Goal: Transaction & Acquisition: Book appointment/travel/reservation

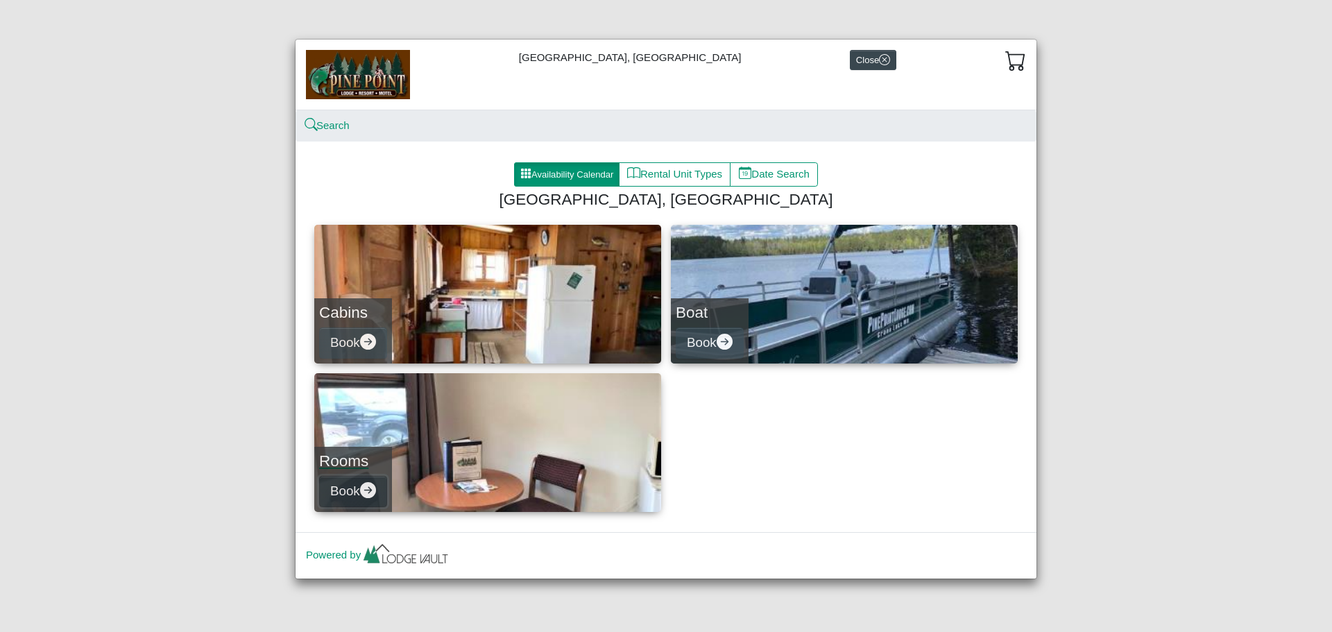
click at [338, 489] on button "Book" at bounding box center [353, 491] width 68 height 31
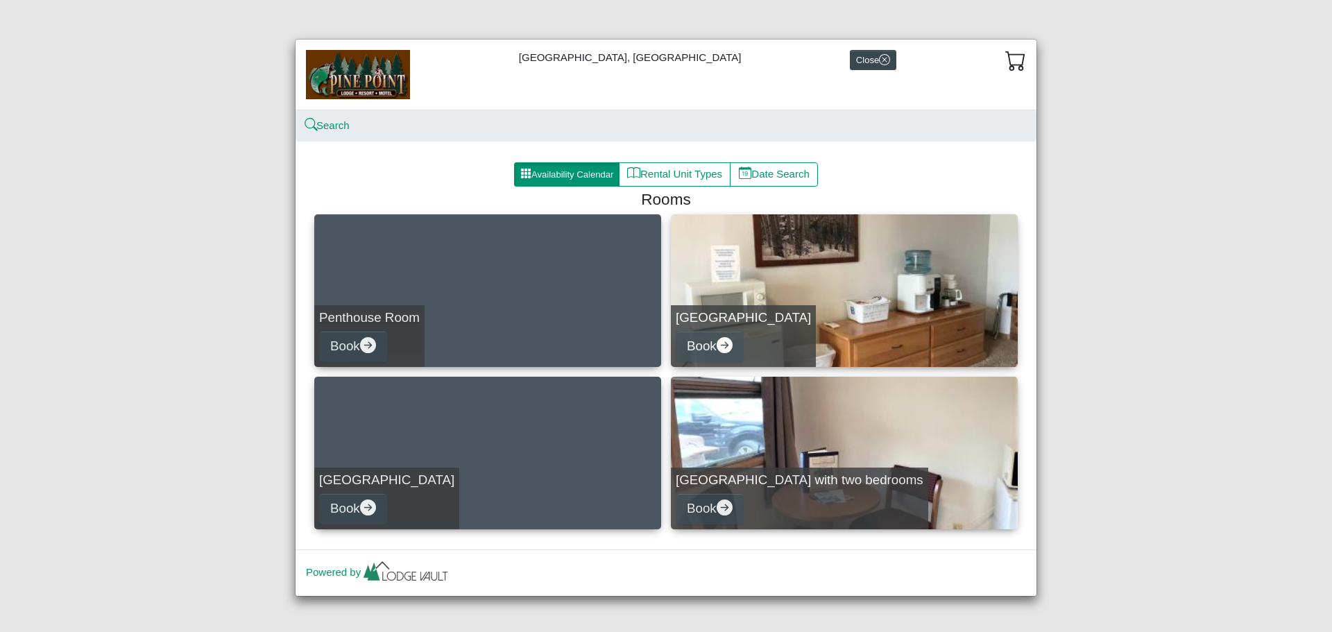
scroll to position [4, 0]
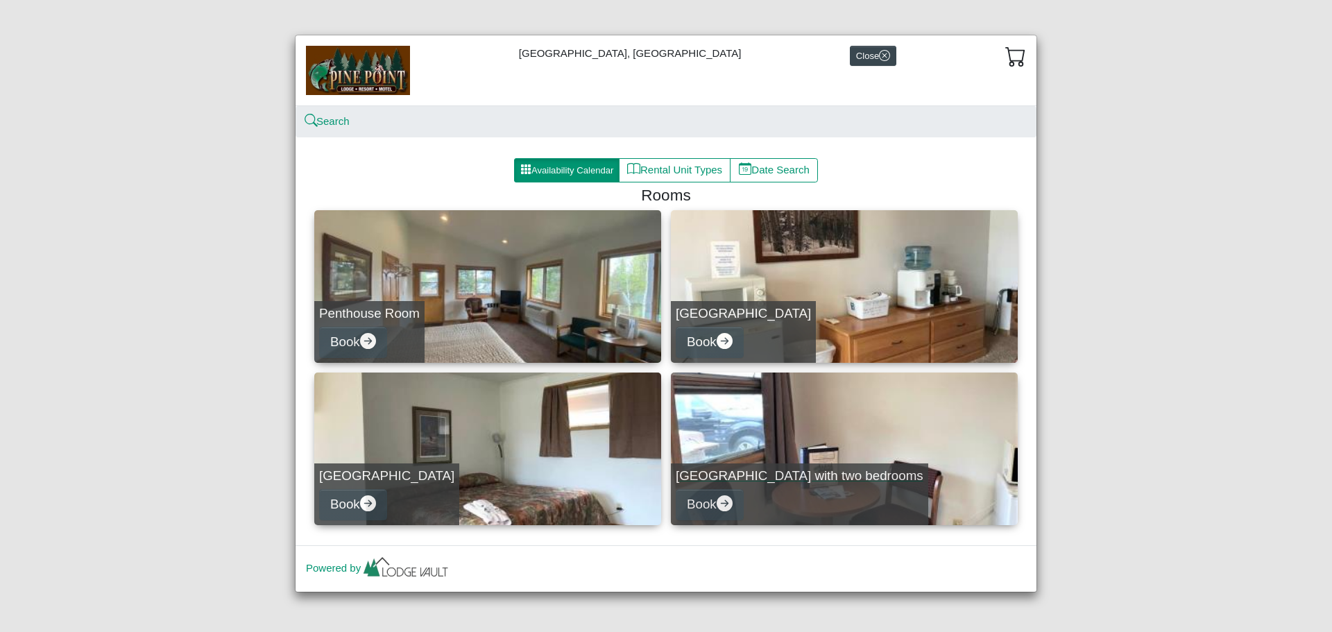
click at [783, 472] on h5 "[GEOGRAPHIC_DATA] with two bedrooms" at bounding box center [800, 476] width 248 height 16
select select "*"
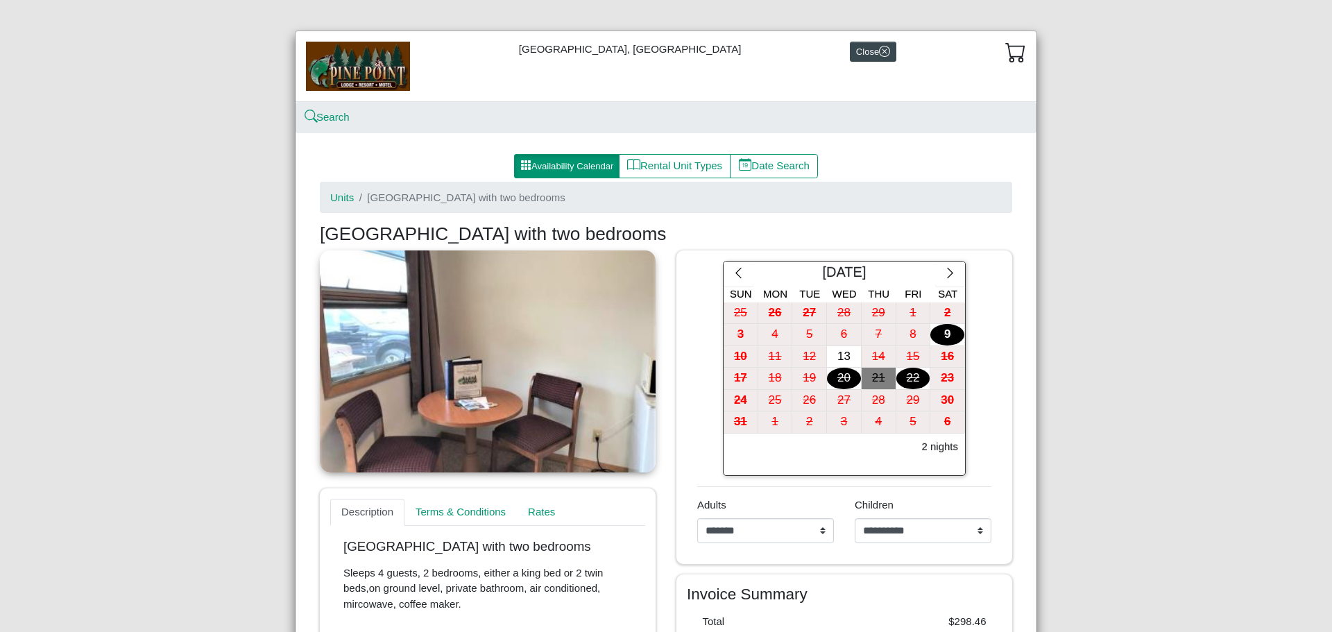
scroll to position [4, 0]
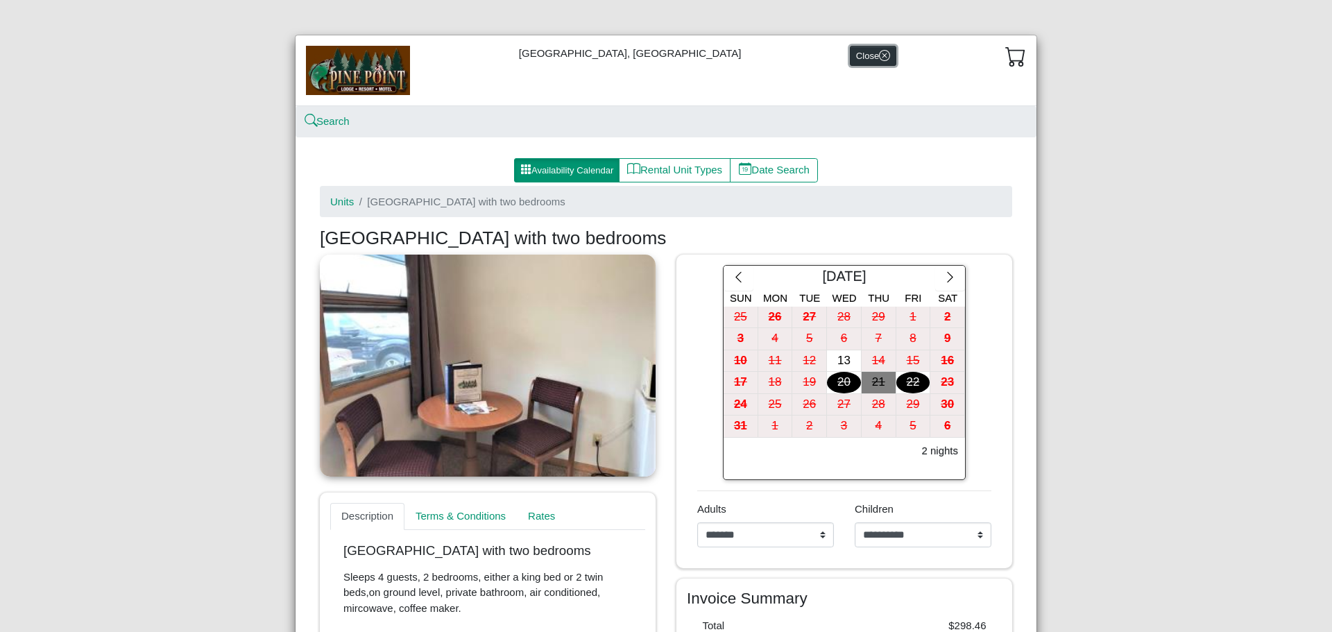
click at [879, 55] on icon "x circle" at bounding box center [884, 55] width 11 height 11
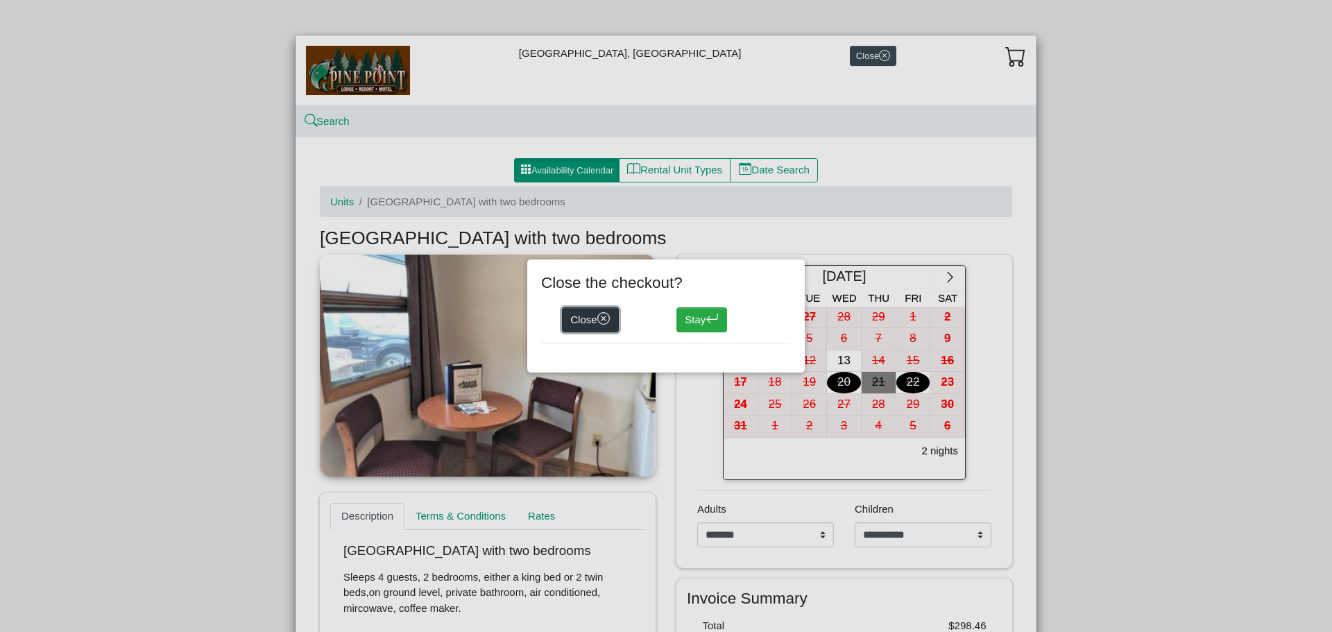
click at [592, 323] on button "Close" at bounding box center [590, 319] width 57 height 25
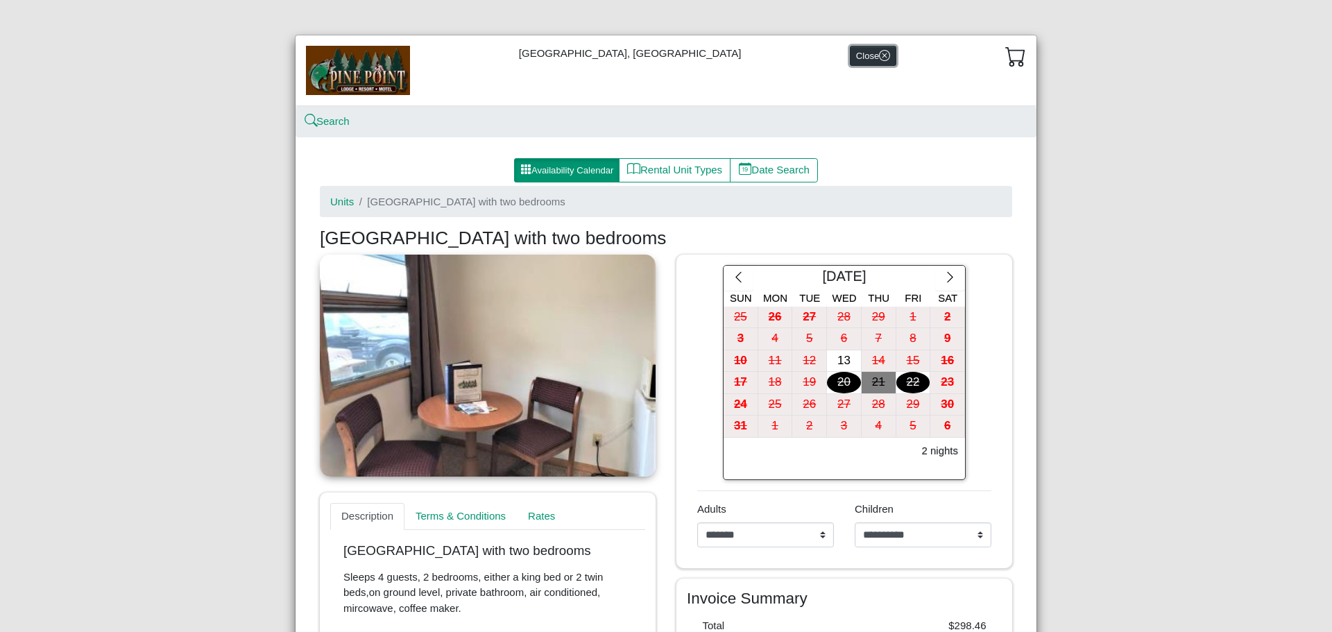
click at [850, 57] on button "Close" at bounding box center [873, 56] width 46 height 20
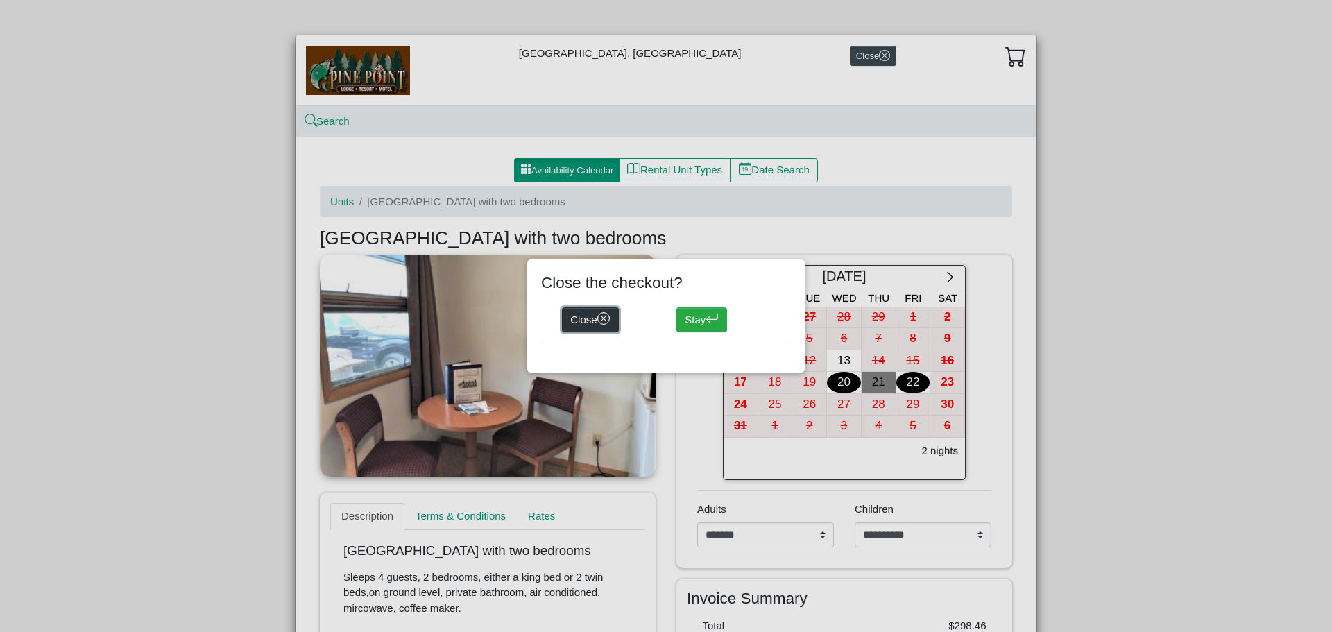
click at [607, 321] on icon "x circle" at bounding box center [604, 319] width 6 height 6
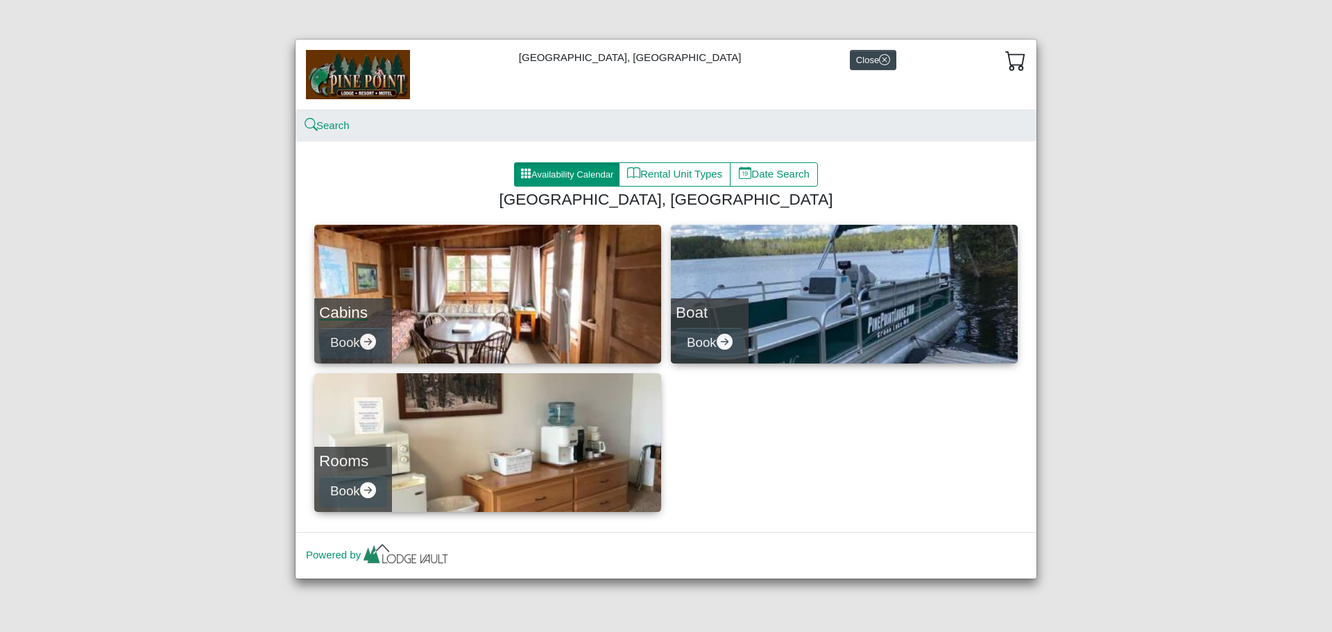
click at [479, 317] on link "Cabins Book" at bounding box center [487, 294] width 347 height 139
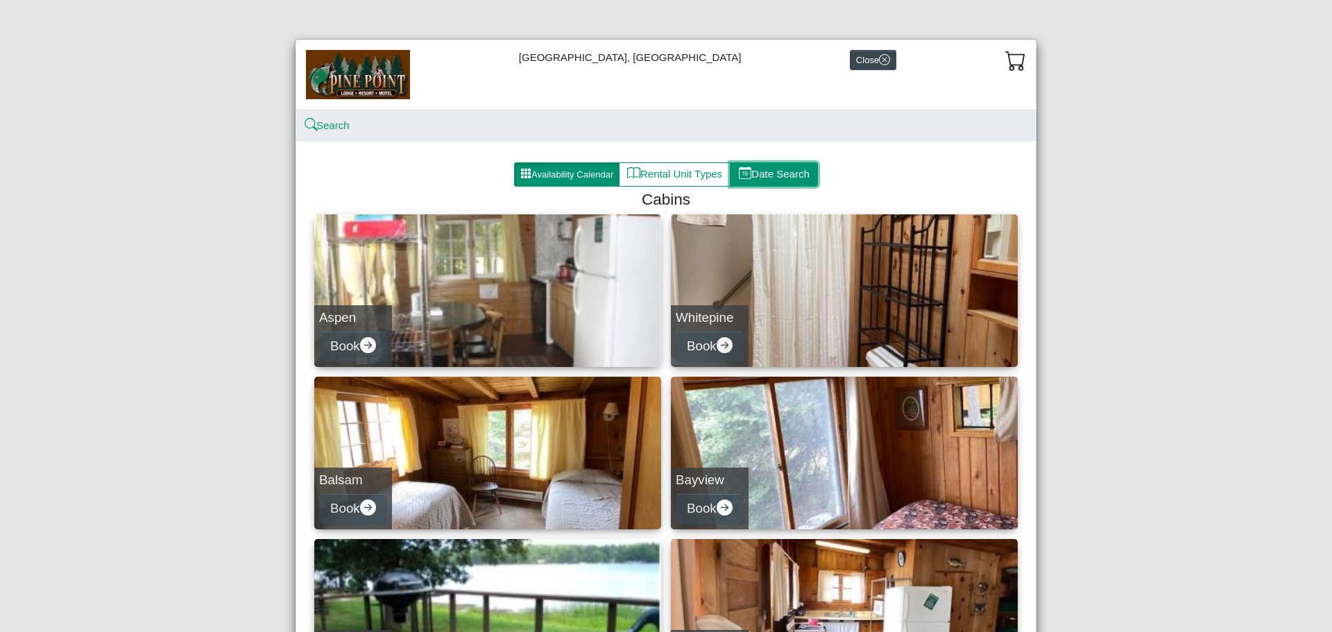
click at [751, 172] on button "Date Search" at bounding box center [774, 174] width 88 height 25
select select "*"
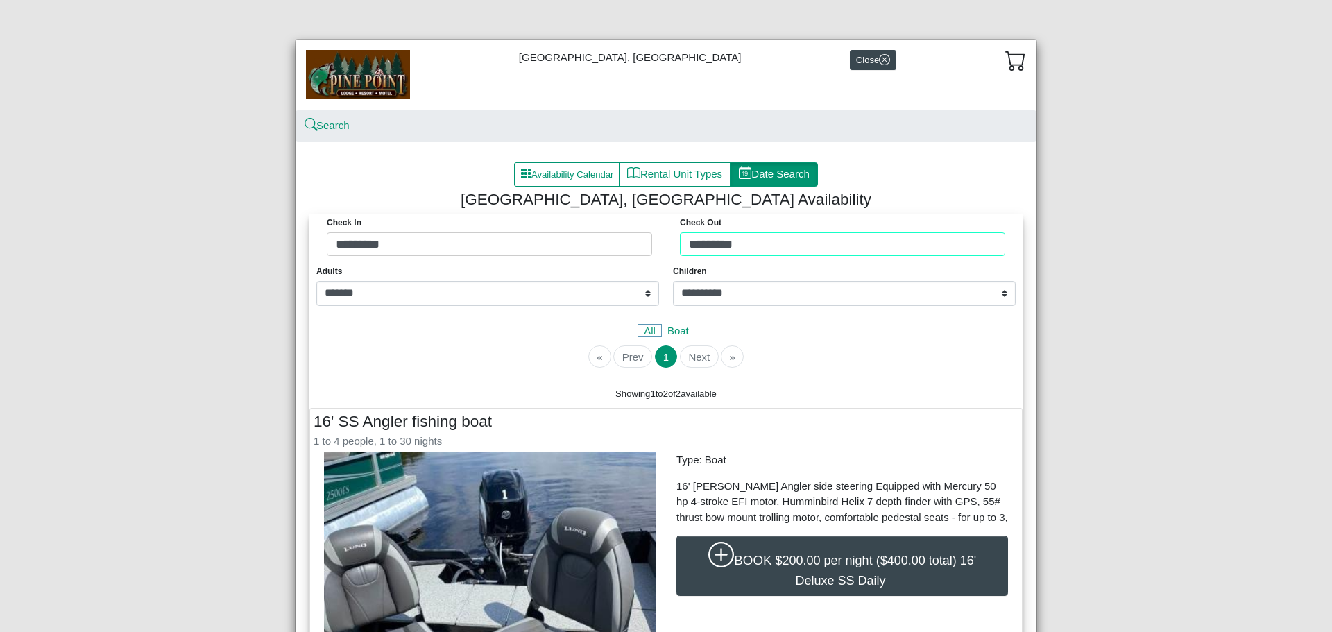
click at [713, 243] on div "Check in ********* Check Out *********" at bounding box center [666, 238] width 706 height 49
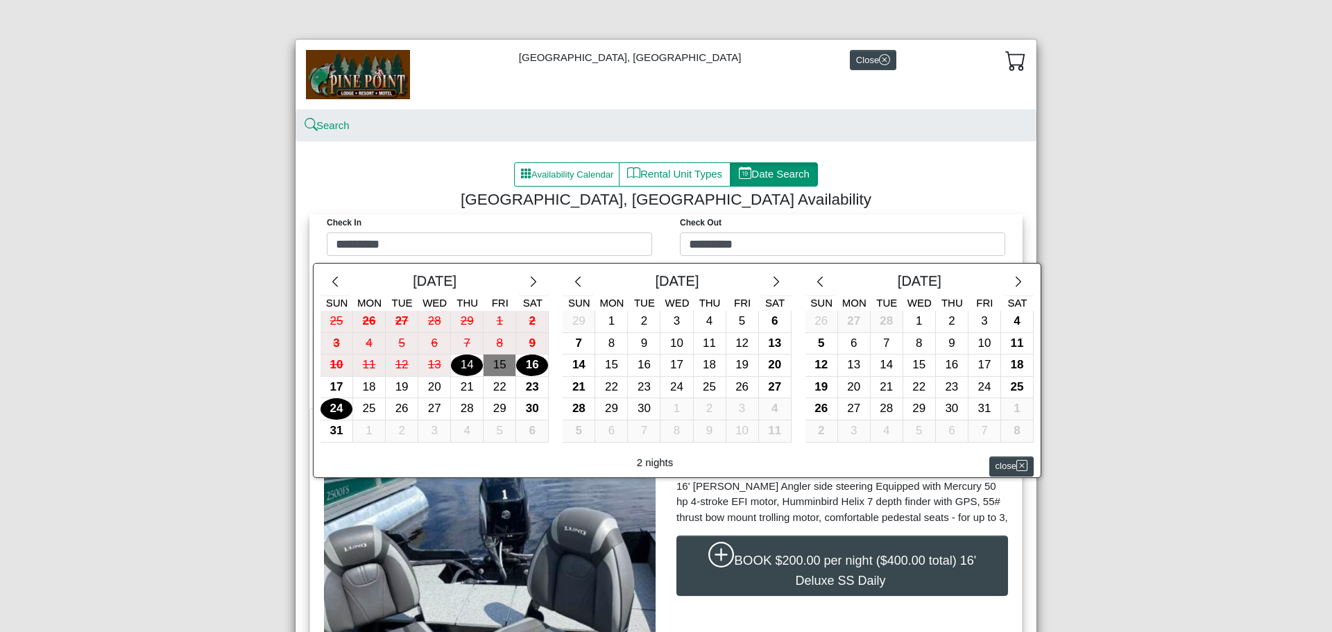
click at [333, 413] on div "24" at bounding box center [337, 409] width 32 height 22
type input "*********"
click at [359, 411] on div "25" at bounding box center [369, 409] width 32 height 22
type input "*********"
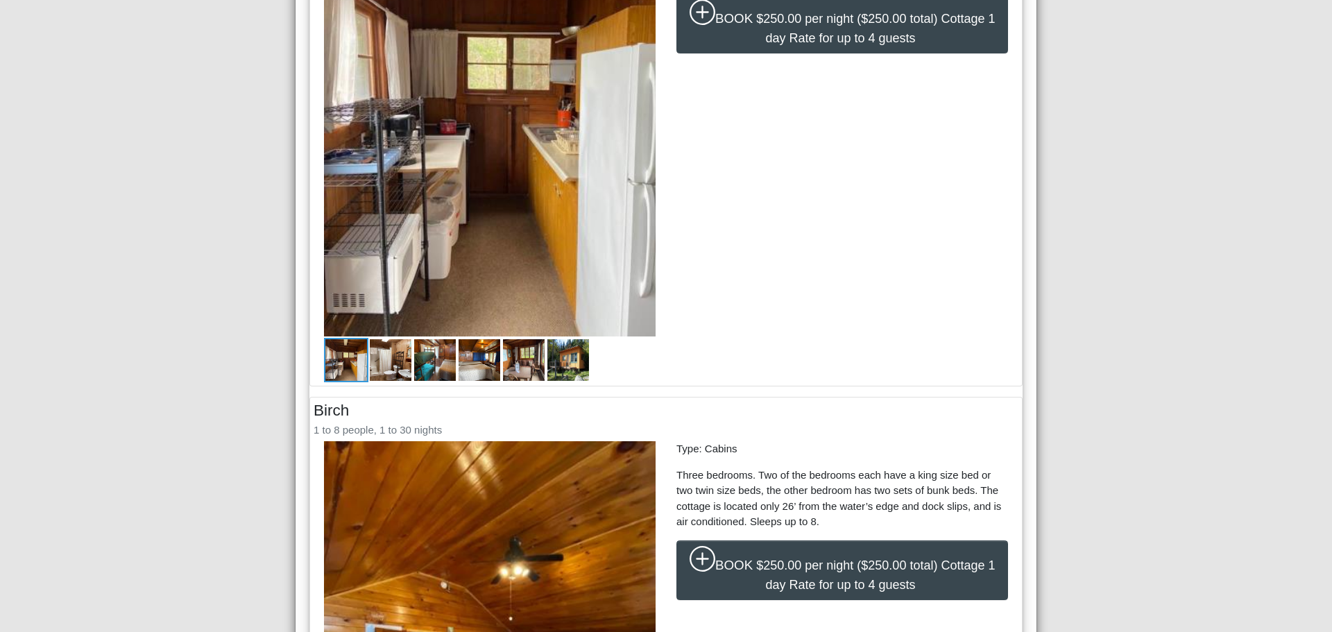
scroll to position [876, 0]
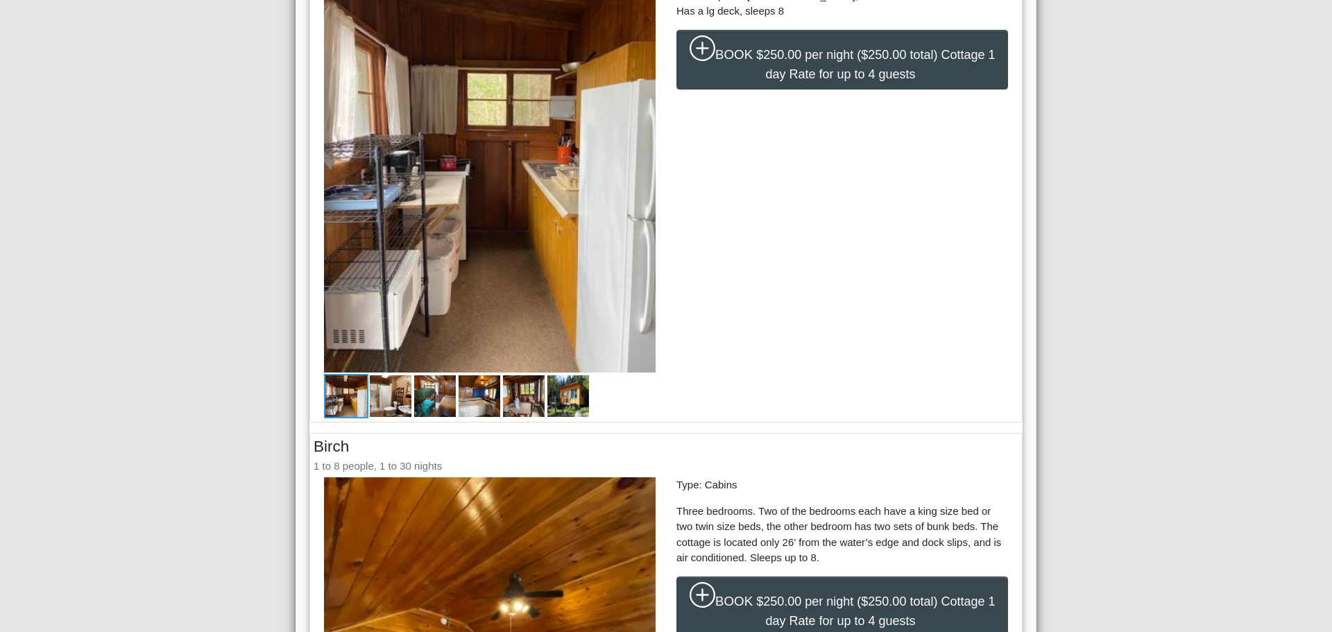
click at [565, 402] on img at bounding box center [568, 396] width 44 height 44
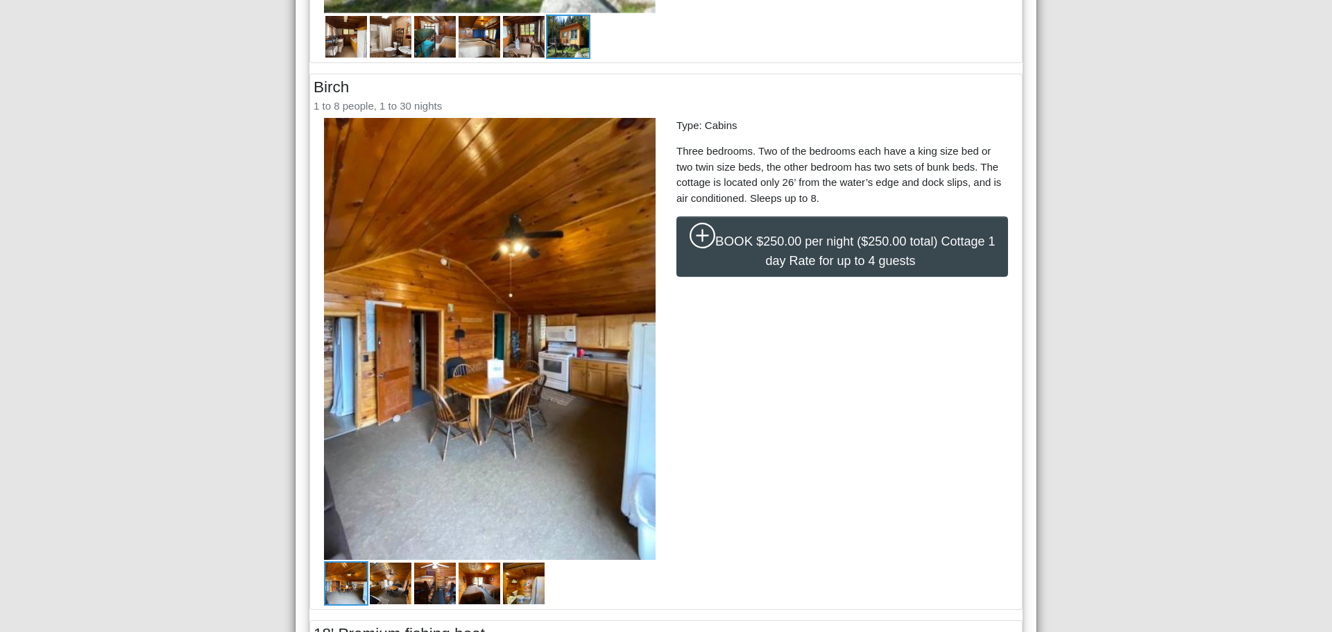
scroll to position [1223, 0]
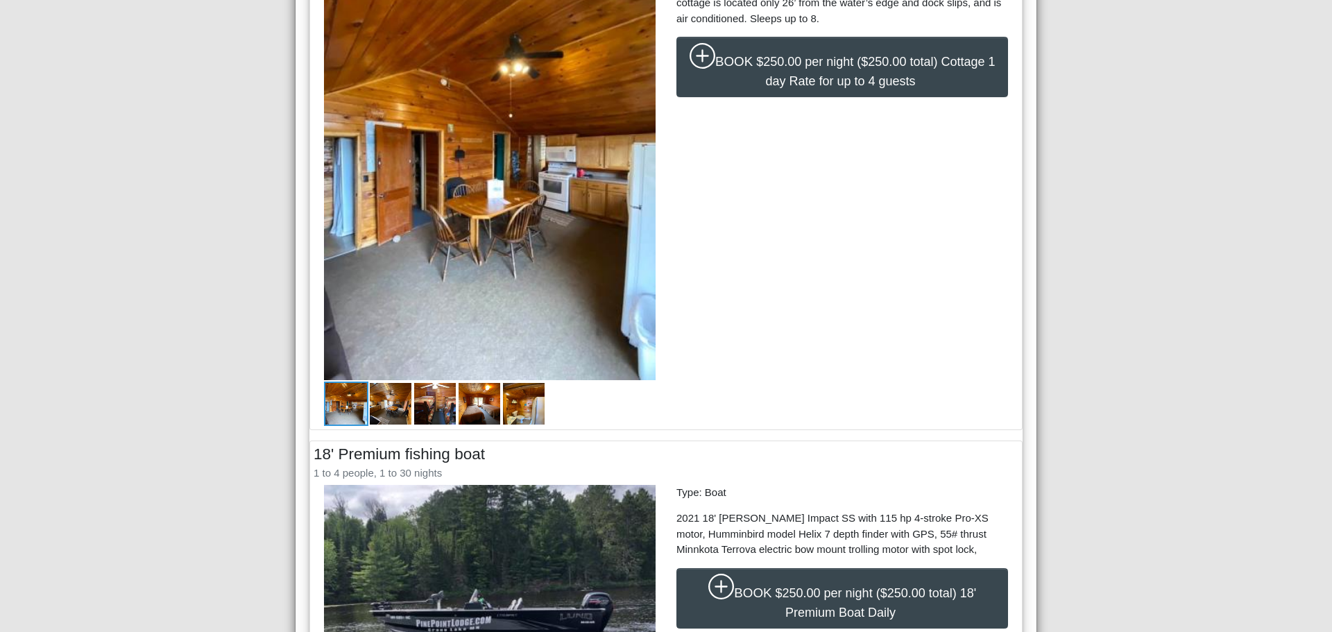
click at [384, 405] on img at bounding box center [390, 404] width 44 height 44
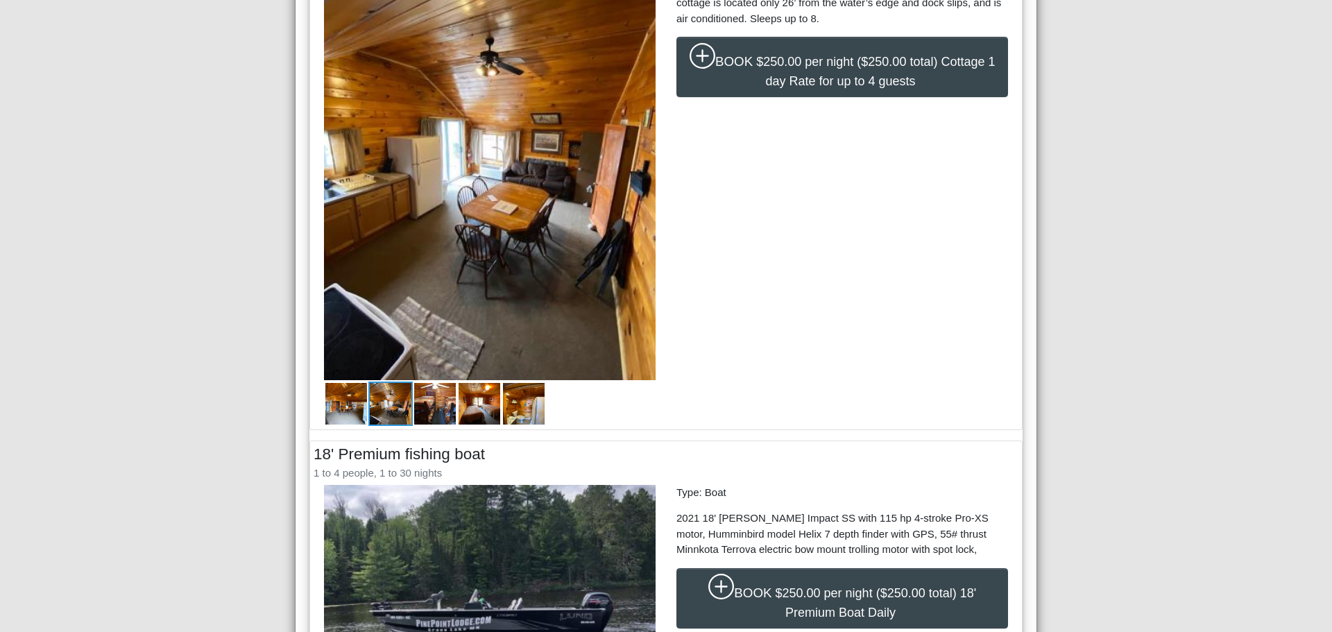
click at [427, 407] on img at bounding box center [435, 404] width 44 height 44
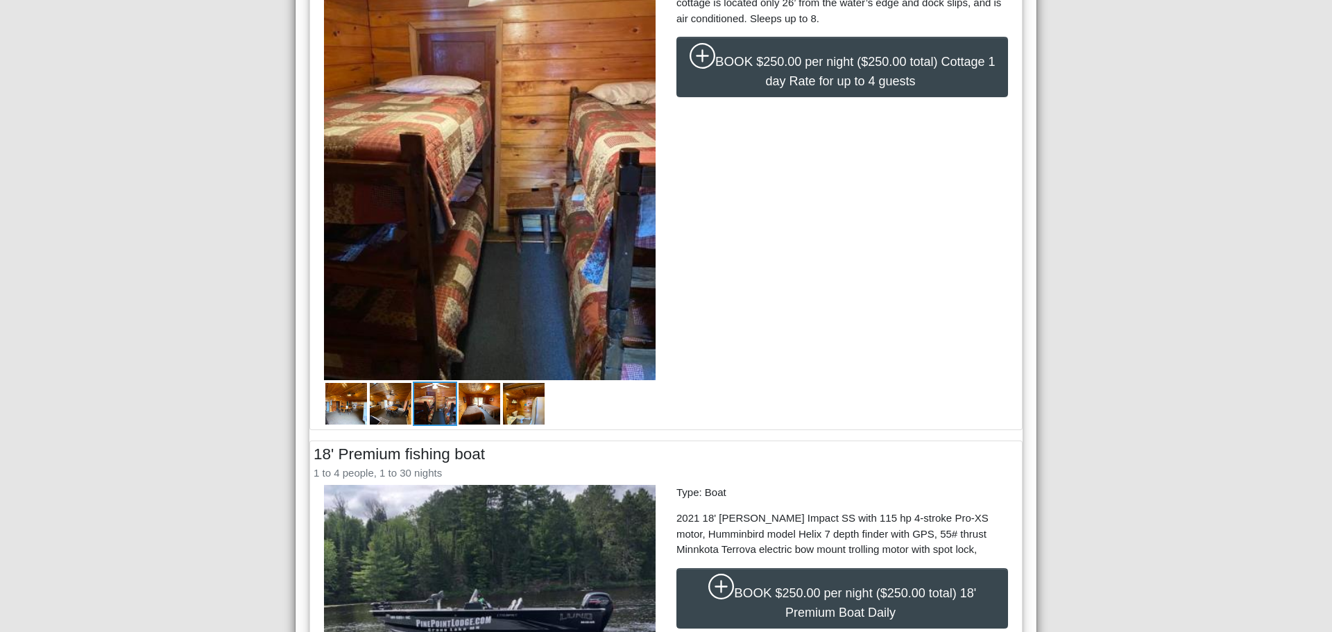
click at [480, 411] on img at bounding box center [479, 404] width 44 height 44
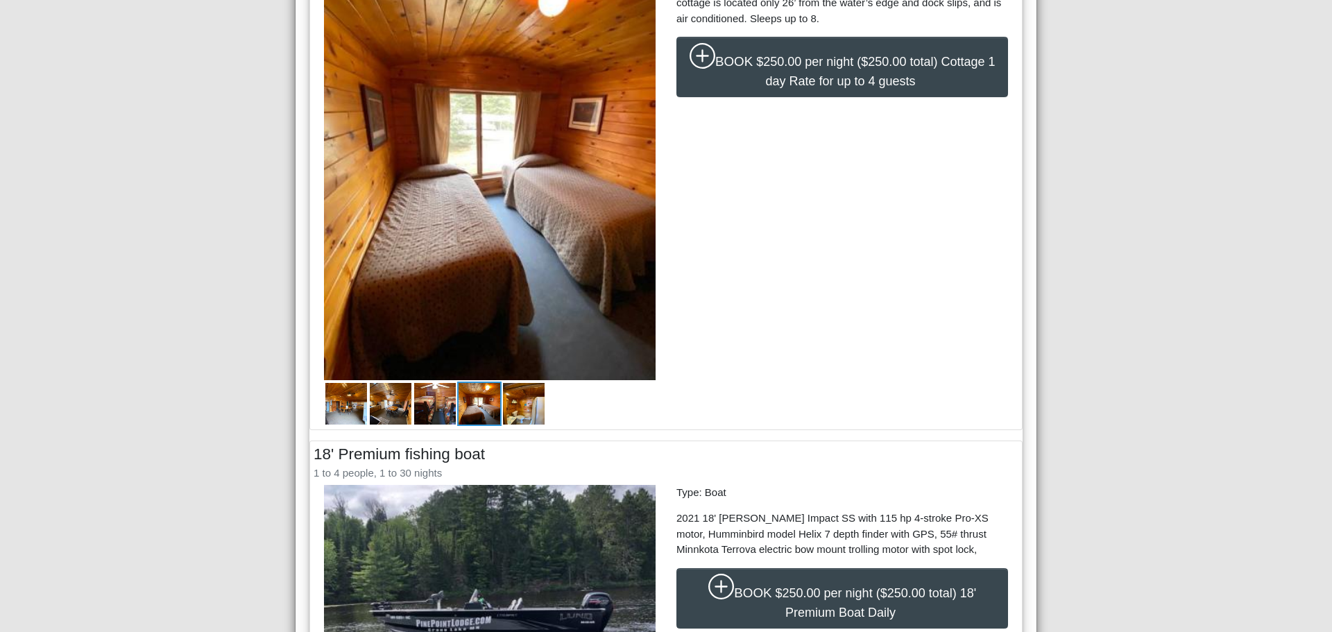
click at [516, 406] on img at bounding box center [524, 404] width 44 height 44
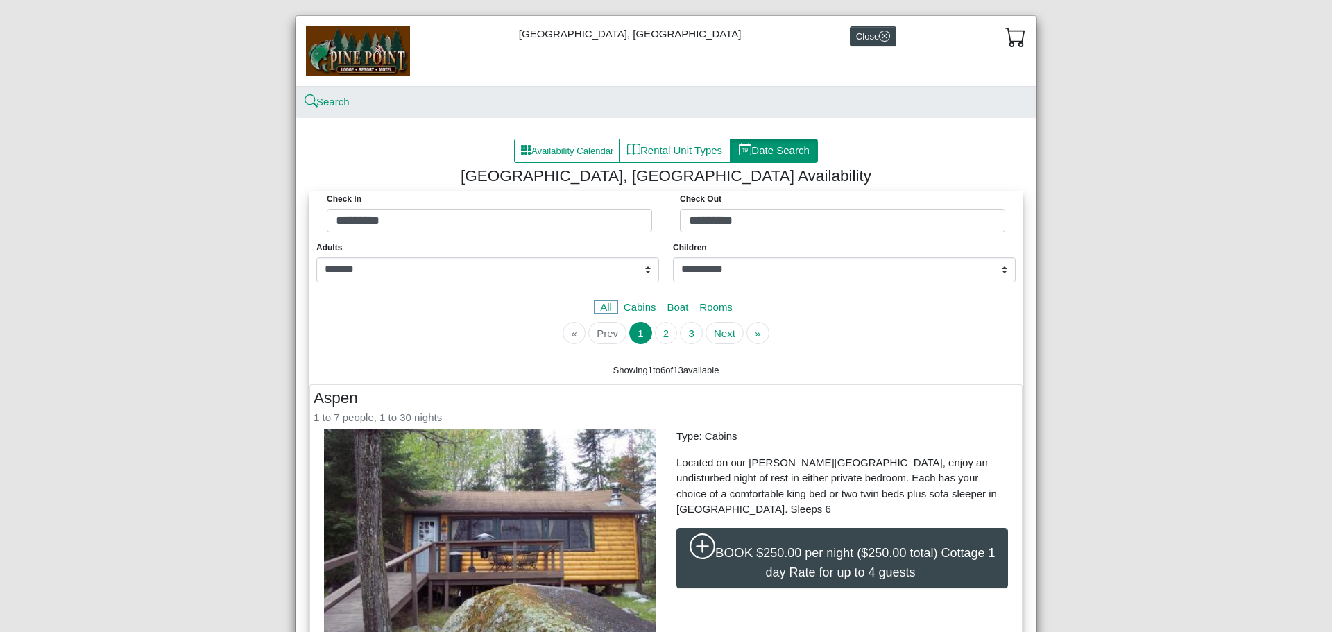
scroll to position [0, 0]
